Goal: Task Accomplishment & Management: Use online tool/utility

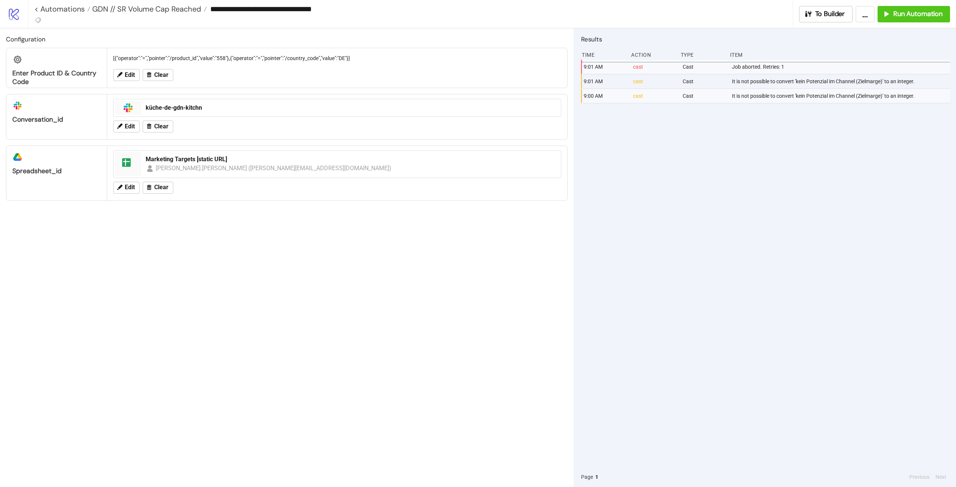
click at [774, 187] on div "9:01 AM cast Cast Job aborted. Retries: 1 9:01 AM cast Cast It is not possible …" at bounding box center [765, 263] width 369 height 407
drag, startPoint x: 798, startPoint y: 96, endPoint x: 885, endPoint y: 90, distance: 86.8
click at [885, 90] on div "It is not possible to convert 'kein Potenzial im Channel (Zielmarge)' to an int…" at bounding box center [841, 96] width 221 height 14
copy div "kein Potenzial im Channel (Zielmarge)"
click at [844, 176] on div "9:01 AM cast Cast Job aborted. Retries: 1 9:01 AM cast Cast It is not possible …" at bounding box center [765, 263] width 369 height 407
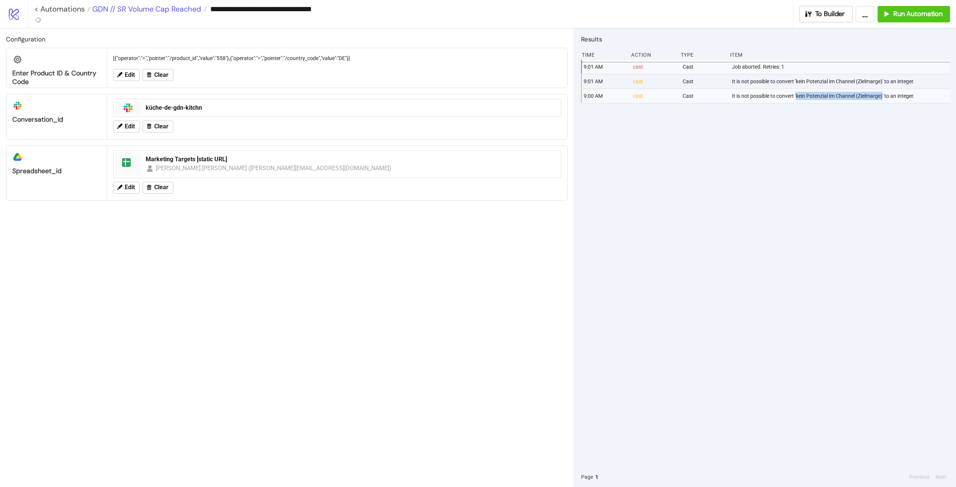
click at [153, 6] on span "GDN // SR Volume Cap Reached" at bounding box center [145, 9] width 111 height 10
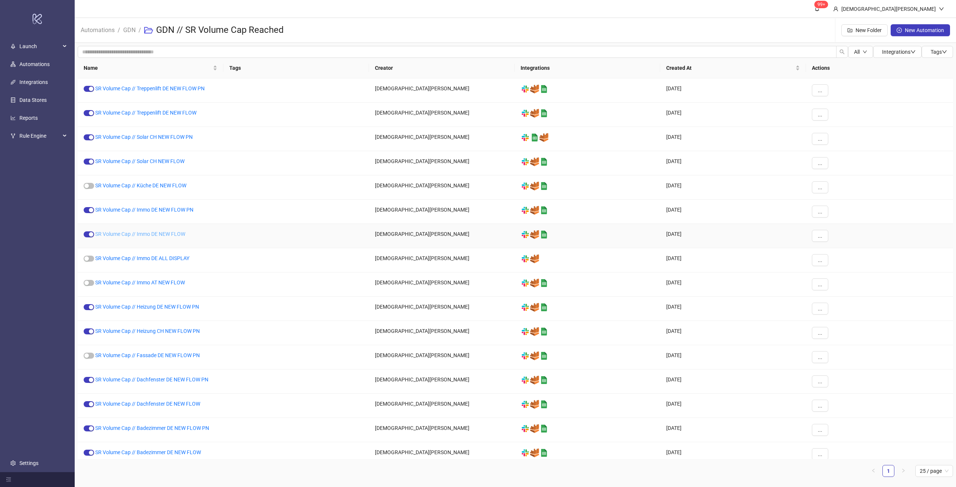
click at [136, 234] on link "SR Volume Cap // Immo DE NEW FLOW" at bounding box center [140, 234] width 90 height 6
click at [824, 236] on button "..." at bounding box center [820, 236] width 16 height 12
click at [839, 295] on span "Duplicate" at bounding box center [837, 299] width 22 height 8
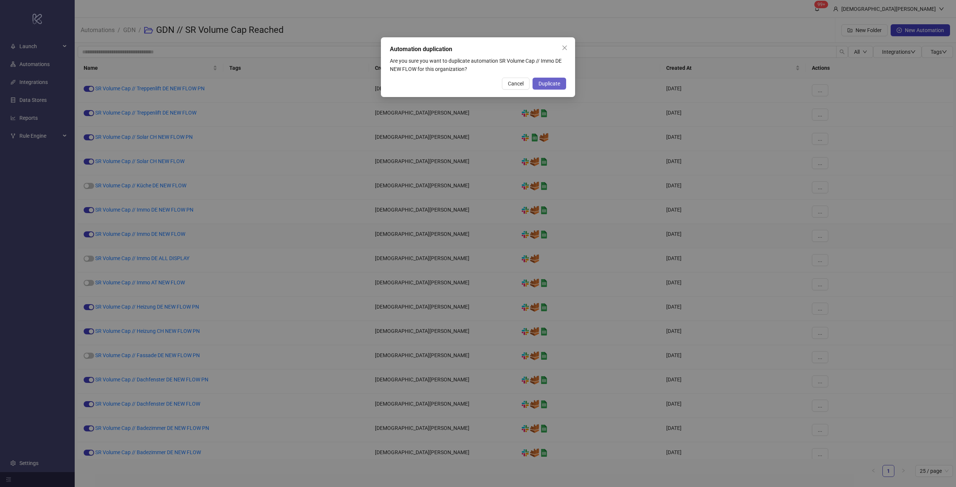
click at [555, 84] on span "Duplicate" at bounding box center [550, 84] width 22 height 6
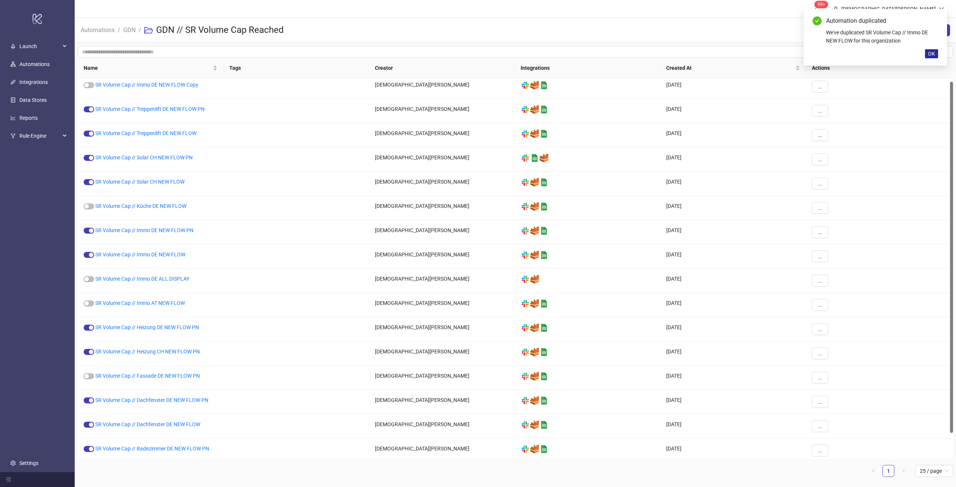
click at [928, 54] on button "OK" at bounding box center [931, 53] width 13 height 9
click at [172, 83] on link "SR Volume Cap // Immo DE NEW FLOW Copy" at bounding box center [146, 85] width 103 height 6
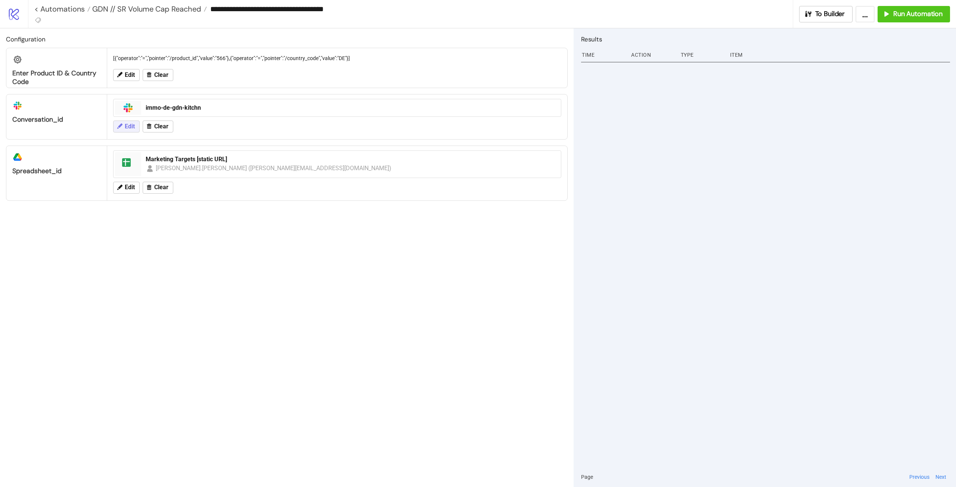
click at [125, 124] on span "Edit" at bounding box center [130, 126] width 10 height 7
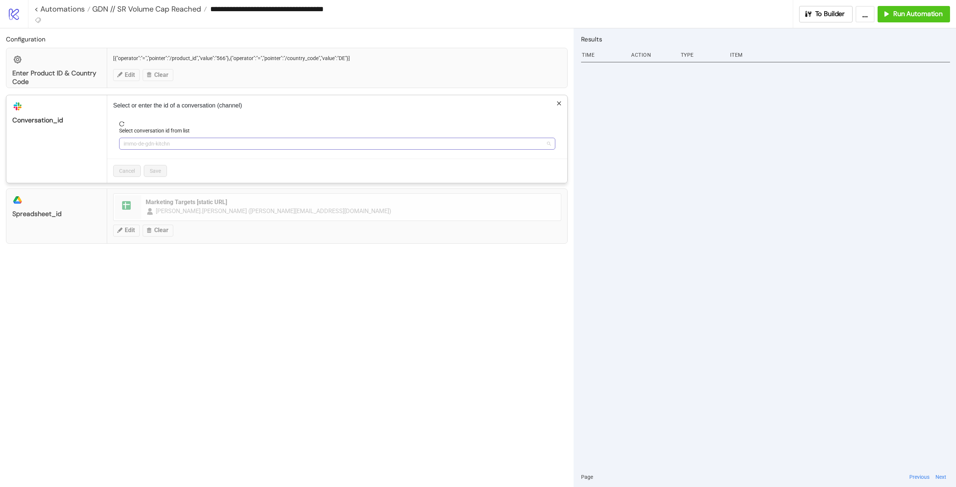
click at [184, 146] on span "immo-de-gdn-kitchn" at bounding box center [337, 143] width 427 height 11
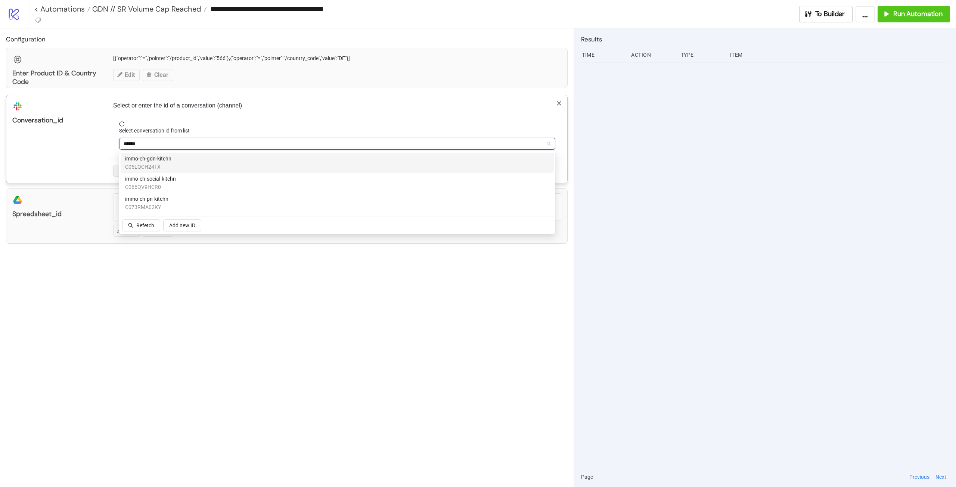
type input "*******"
click at [187, 161] on div "immo-ch-gdn-kitchn C05LQCH24TX" at bounding box center [337, 163] width 424 height 16
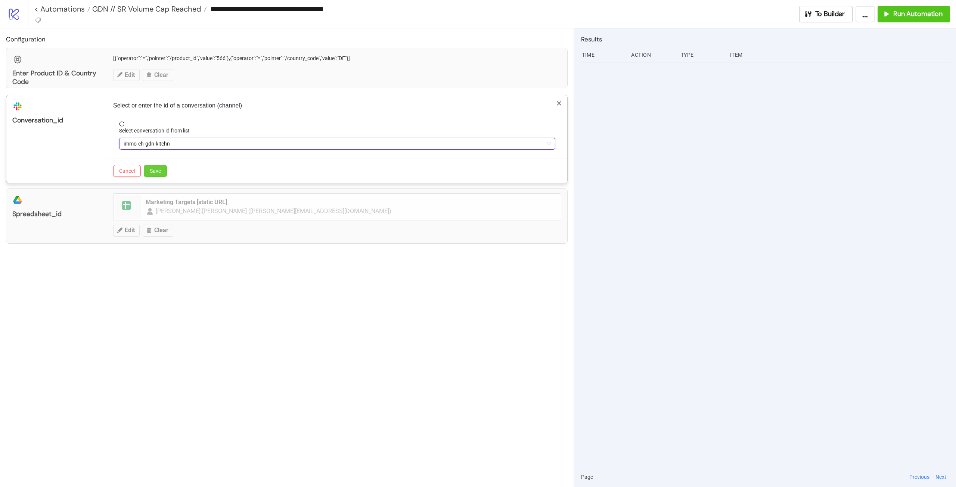
click at [158, 171] on span "Save" at bounding box center [155, 171] width 11 height 6
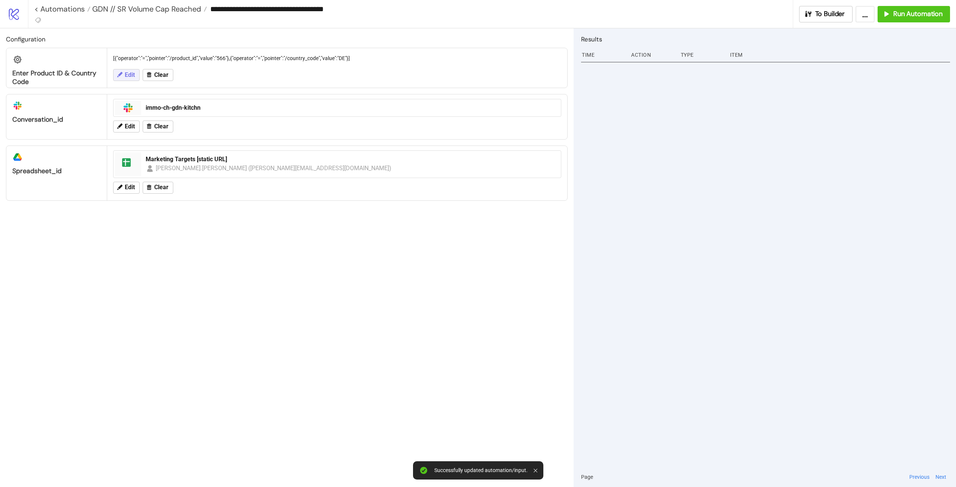
click at [137, 77] on button "Edit" at bounding box center [126, 75] width 27 height 12
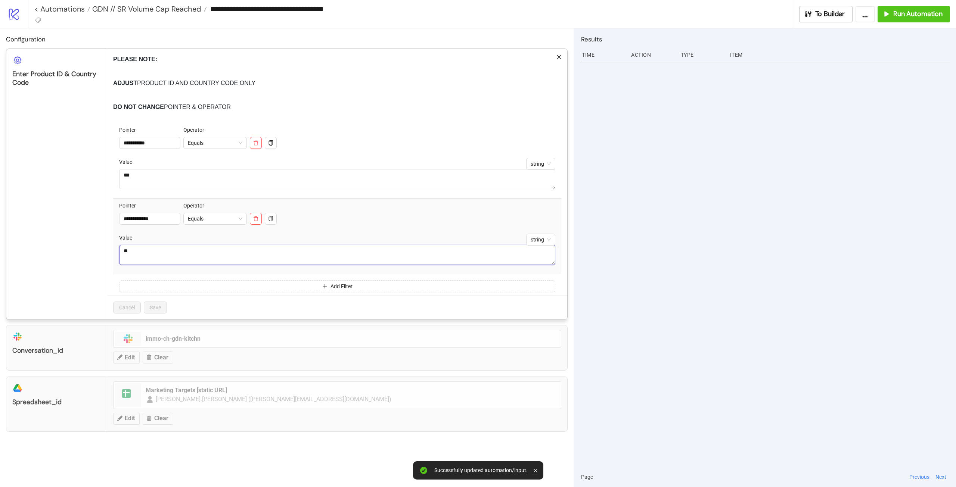
click at [62, 241] on div "**********" at bounding box center [287, 185] width 562 height 272
type textarea "**"
click at [161, 311] on span "Save" at bounding box center [155, 308] width 11 height 6
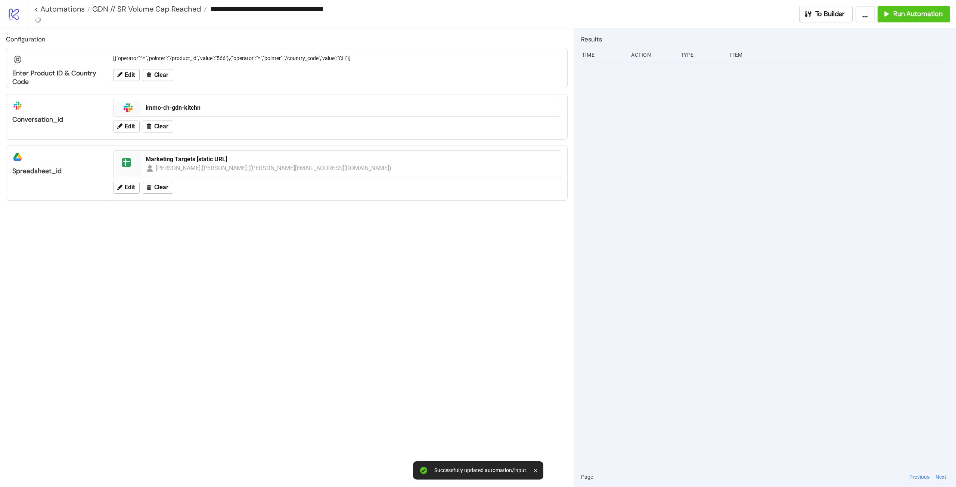
drag, startPoint x: 377, startPoint y: 354, endPoint x: 385, endPoint y: 356, distance: 8.3
click at [379, 354] on div "Configuration Enter Product ID & Country Code [{"operator":"=","pointer":"/prod…" at bounding box center [287, 257] width 574 height 459
click at [904, 11] on span "Run Automation" at bounding box center [917, 14] width 49 height 9
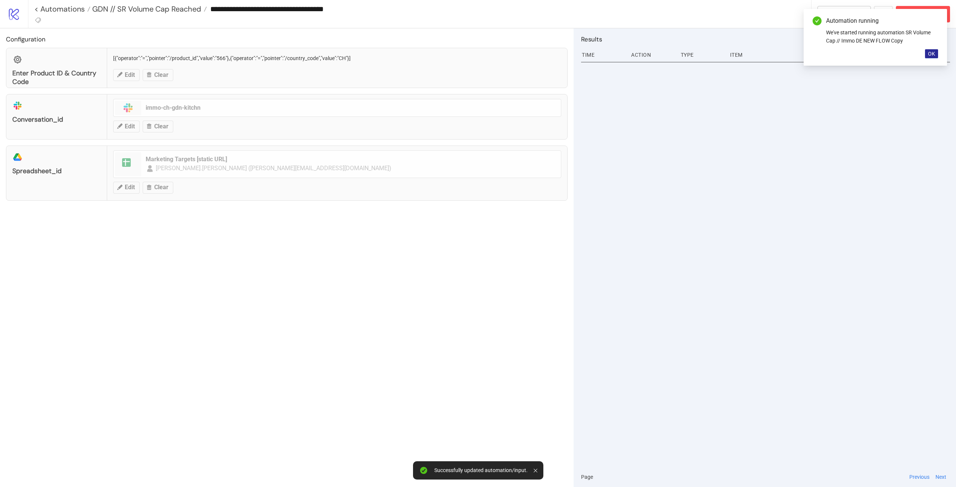
click at [936, 55] on button "OK" at bounding box center [931, 53] width 13 height 9
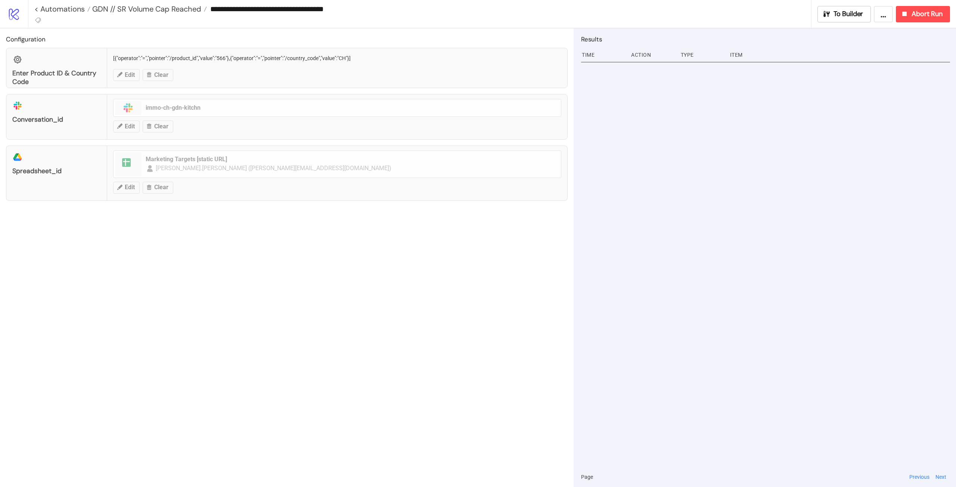
click at [812, 308] on div at bounding box center [765, 263] width 369 height 407
